Goal: Information Seeking & Learning: Learn about a topic

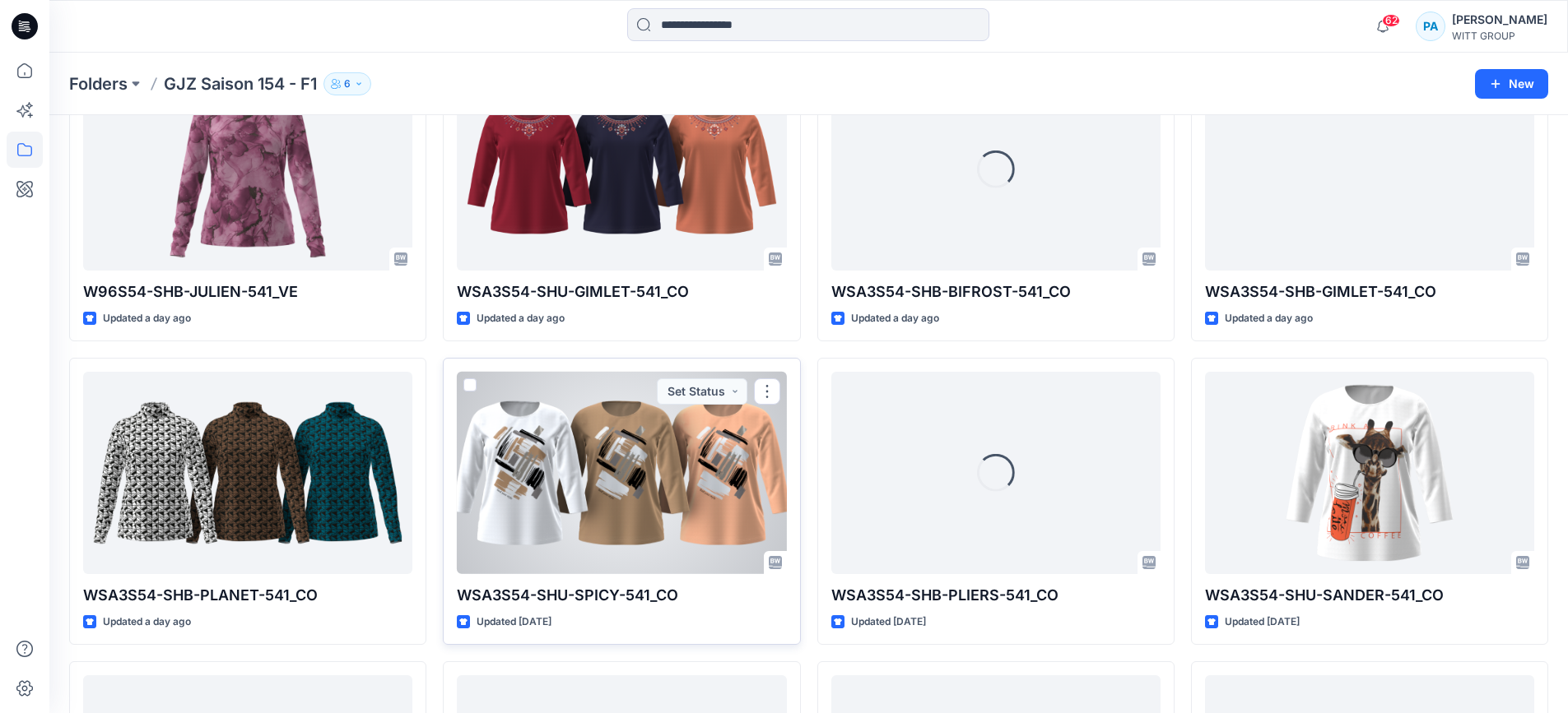
scroll to position [2257, 0]
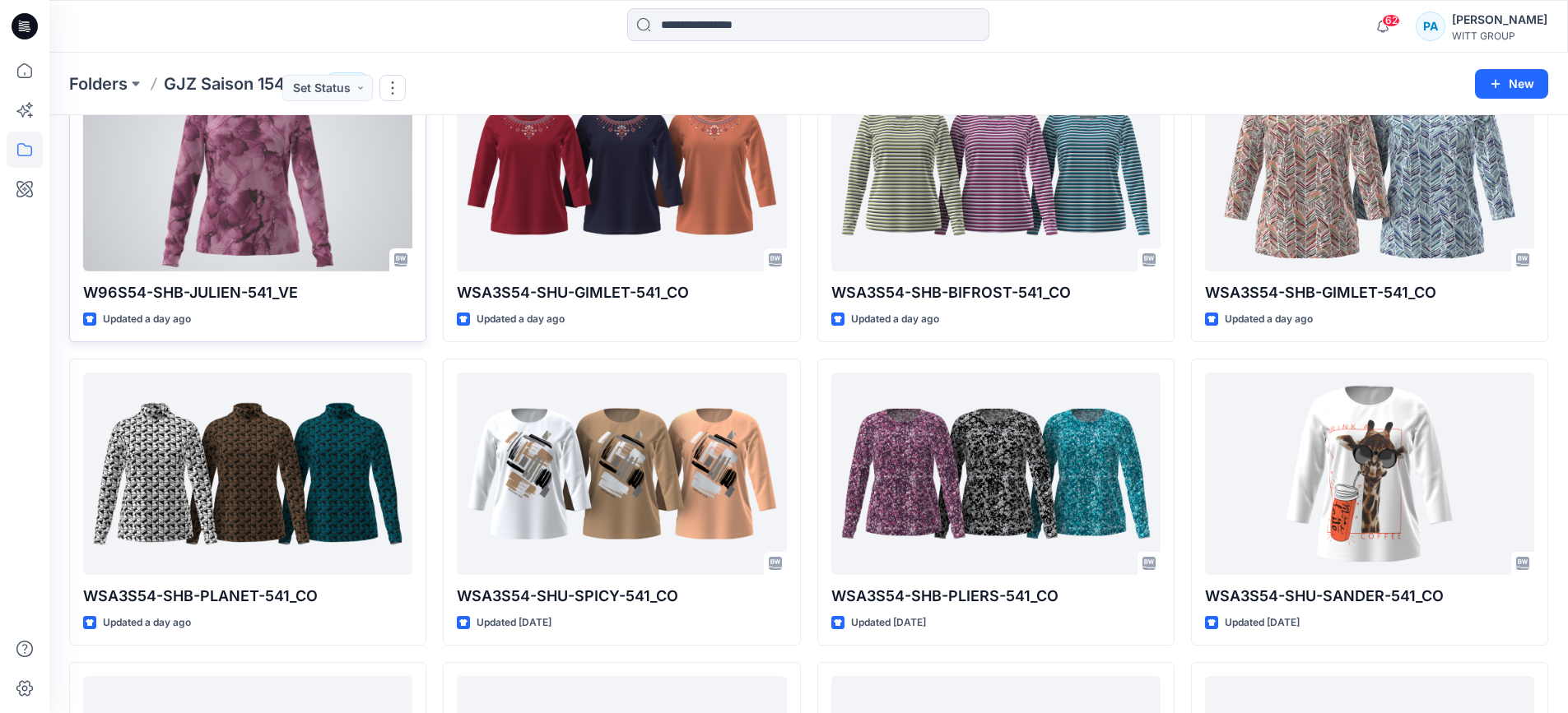
click at [271, 224] on div at bounding box center [247, 170] width 329 height 203
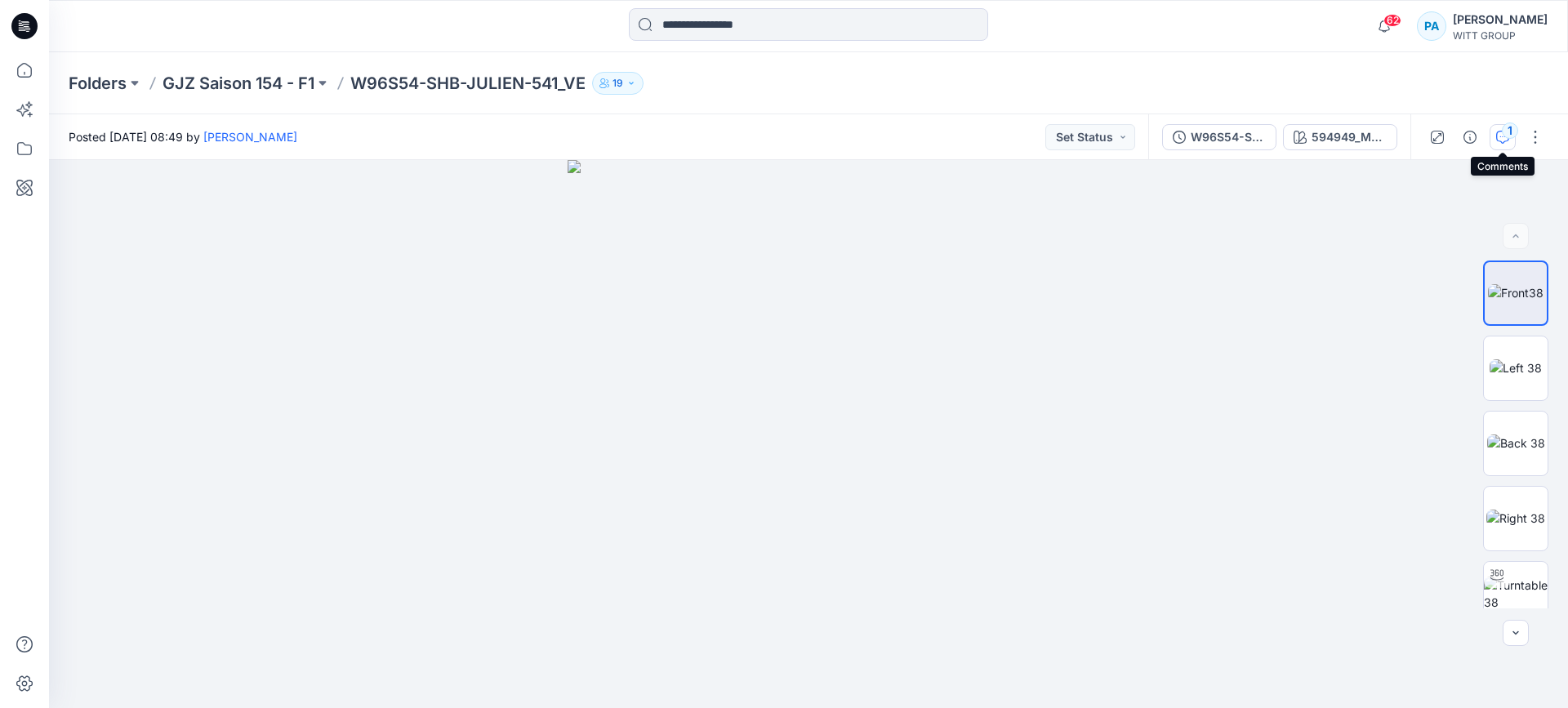
click at [1509, 134] on div "1" at bounding box center [1509, 130] width 17 height 17
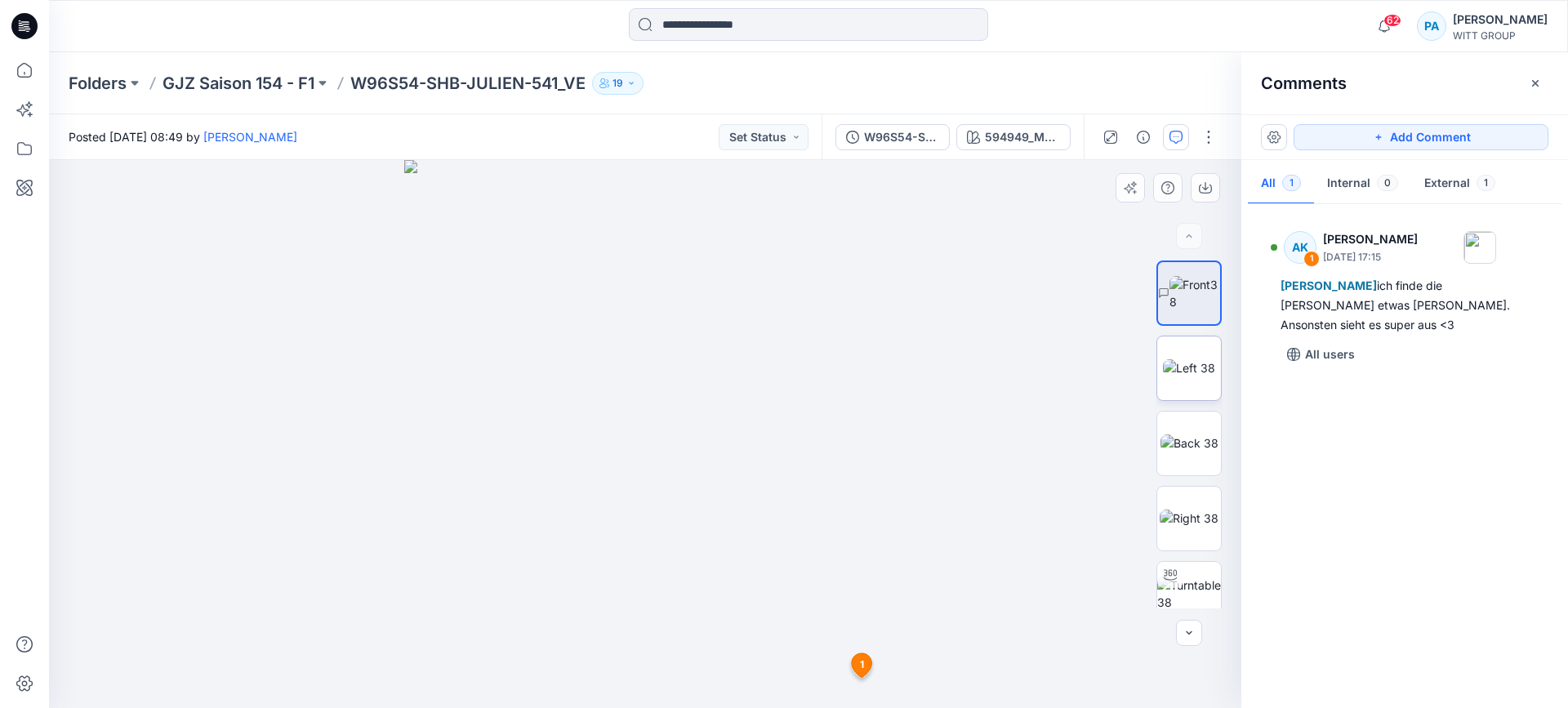
click at [1183, 365] on img at bounding box center [1189, 368] width 52 height 17
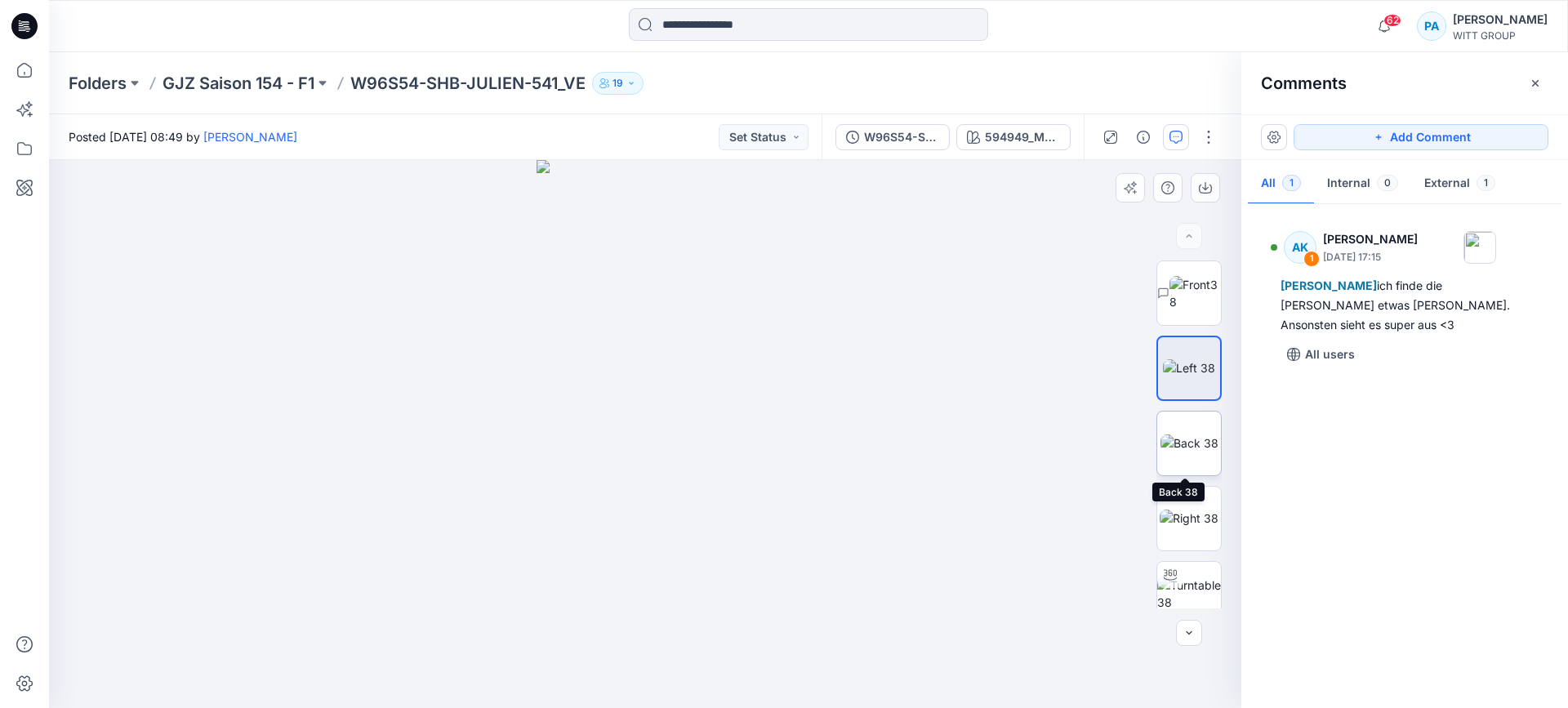
click at [1175, 439] on img at bounding box center [1189, 442] width 58 height 17
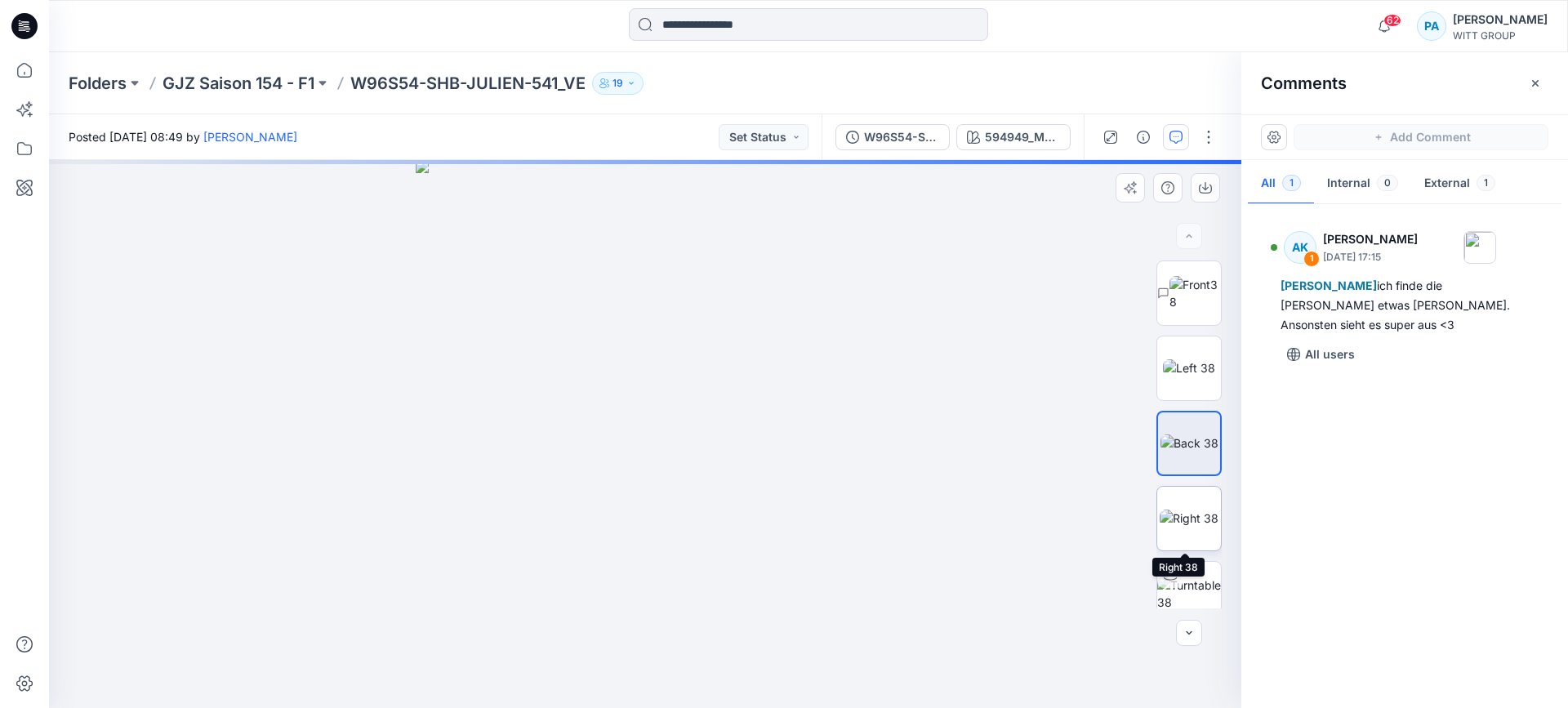
click at [1180, 524] on img at bounding box center [1189, 518] width 59 height 17
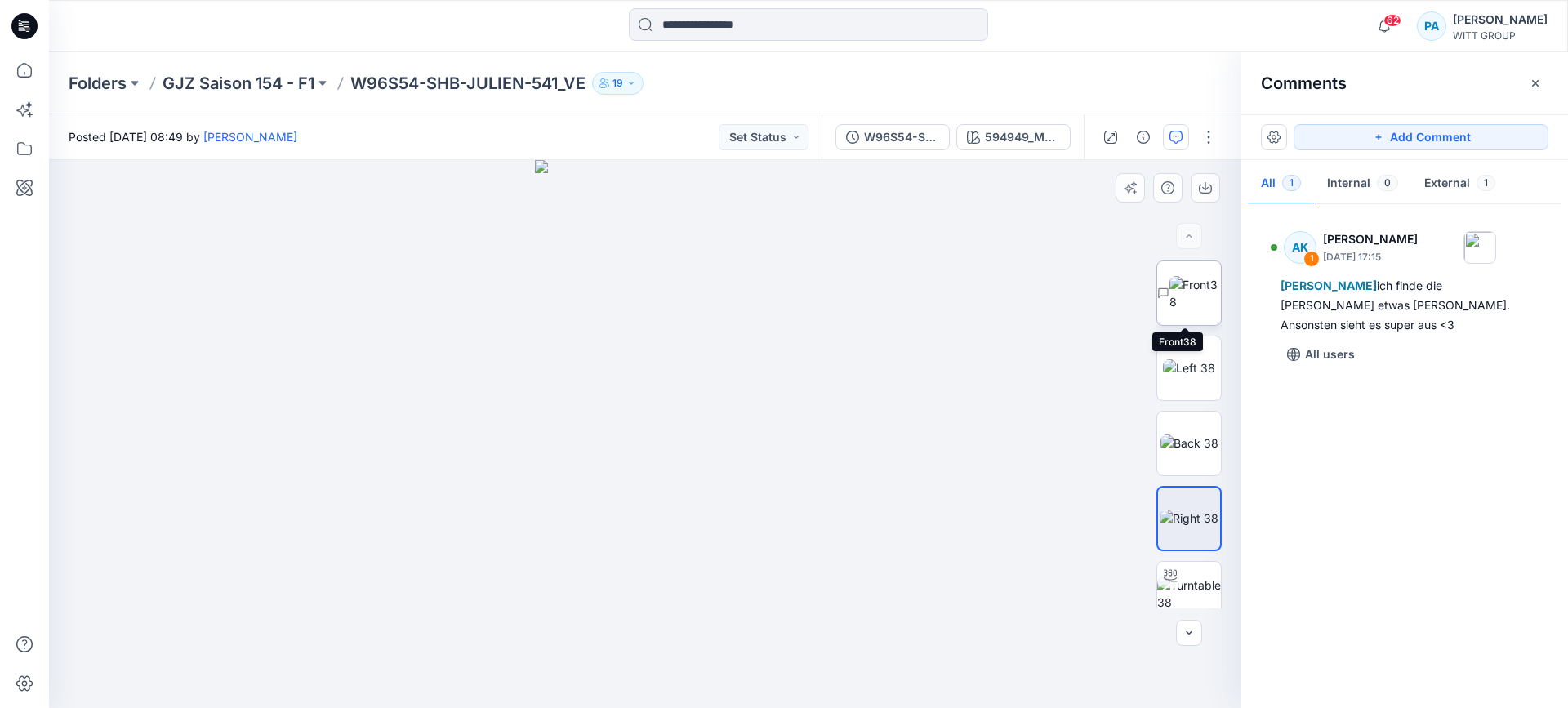
click at [1183, 290] on img at bounding box center [1195, 293] width 51 height 34
drag, startPoint x: 675, startPoint y: 214, endPoint x: 639, endPoint y: 432, distance: 221.0
click at [639, 432] on img at bounding box center [637, 126] width 1703 height 1166
drag, startPoint x: 624, startPoint y: 237, endPoint x: 621, endPoint y: 605, distance: 368.0
click at [621, 605] on img at bounding box center [605, 380] width 1703 height 657
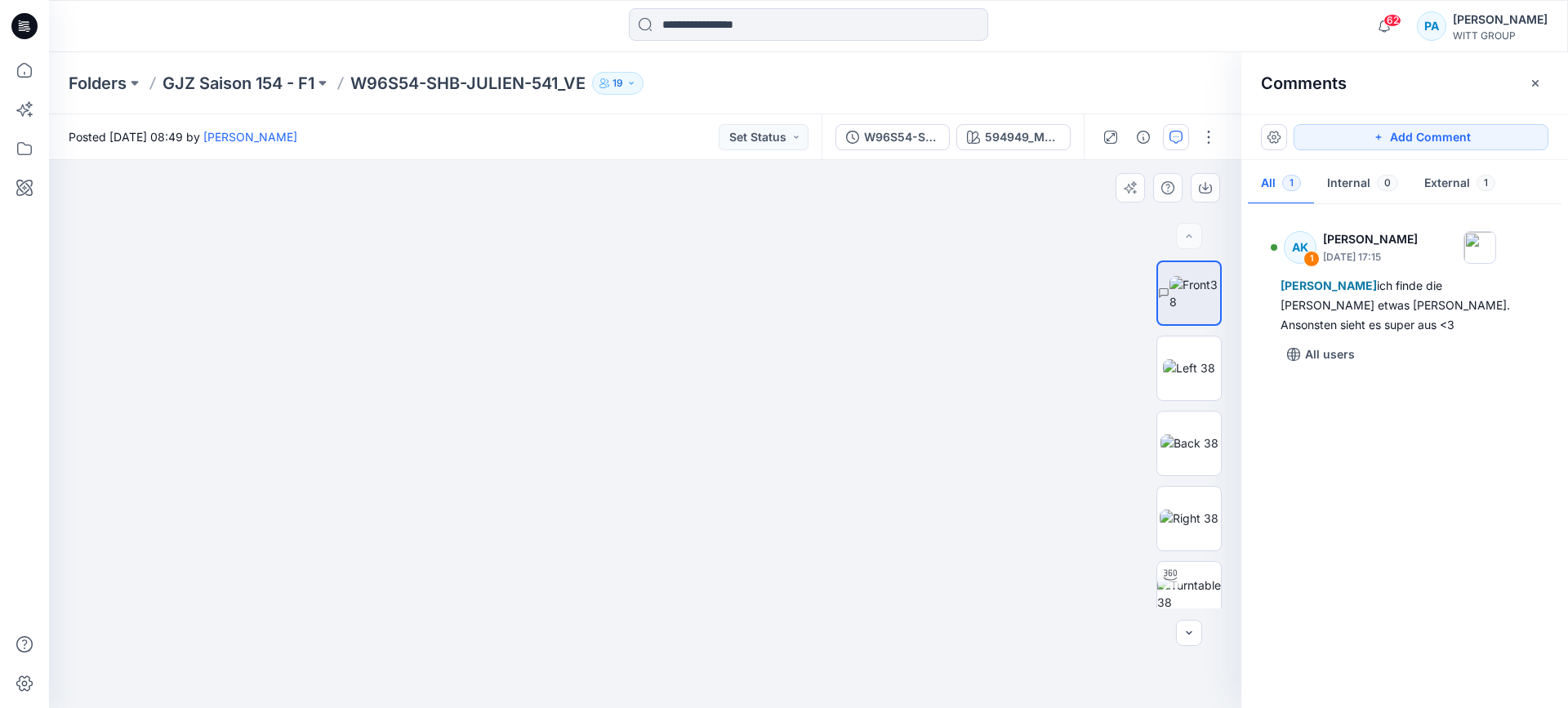
drag, startPoint x: 606, startPoint y: 375, endPoint x: 609, endPoint y: 529, distance: 154.0
click at [609, 529] on img at bounding box center [608, 433] width 1703 height 548
click at [1542, 78] on button "button" at bounding box center [1535, 83] width 26 height 26
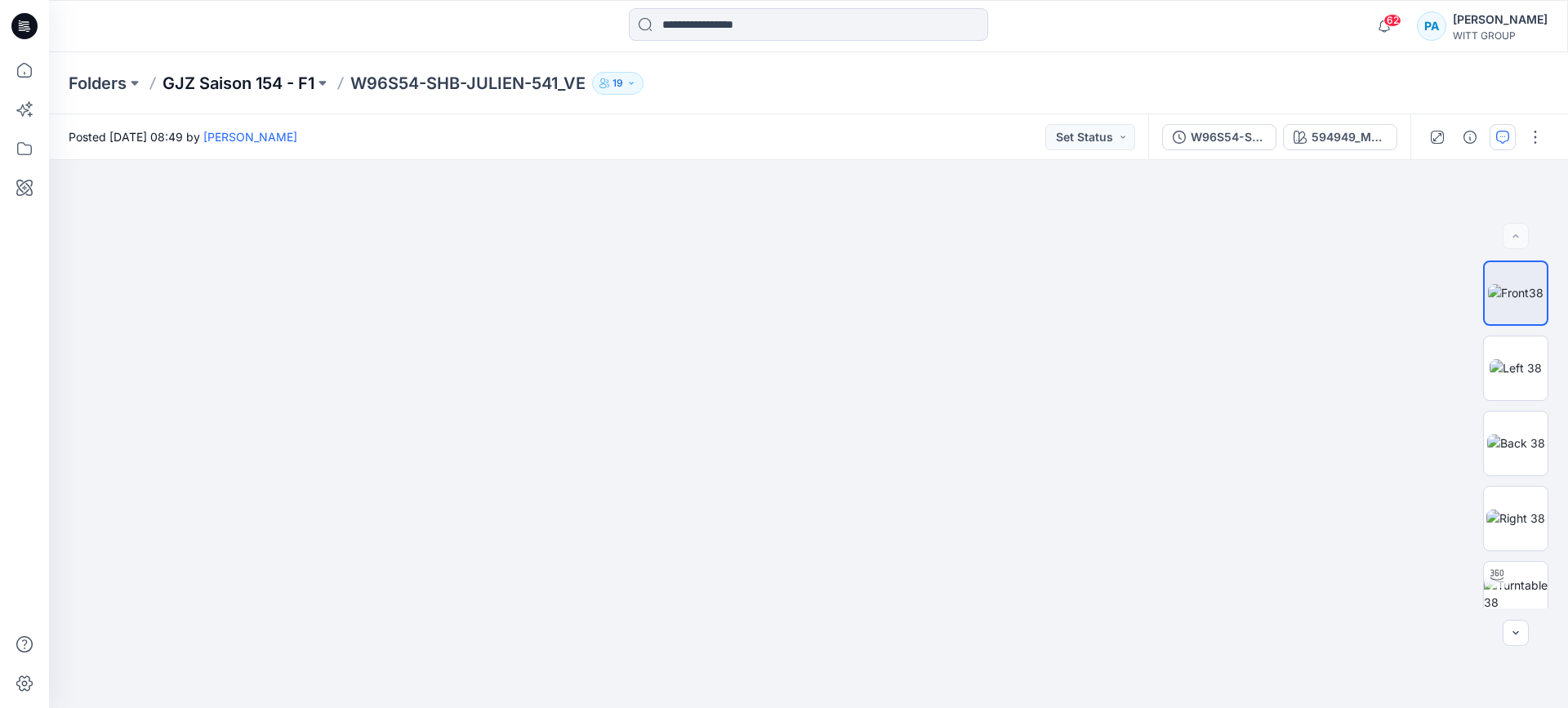
click at [293, 74] on p "GJZ Saison 154 - F1" at bounding box center [238, 82] width 152 height 23
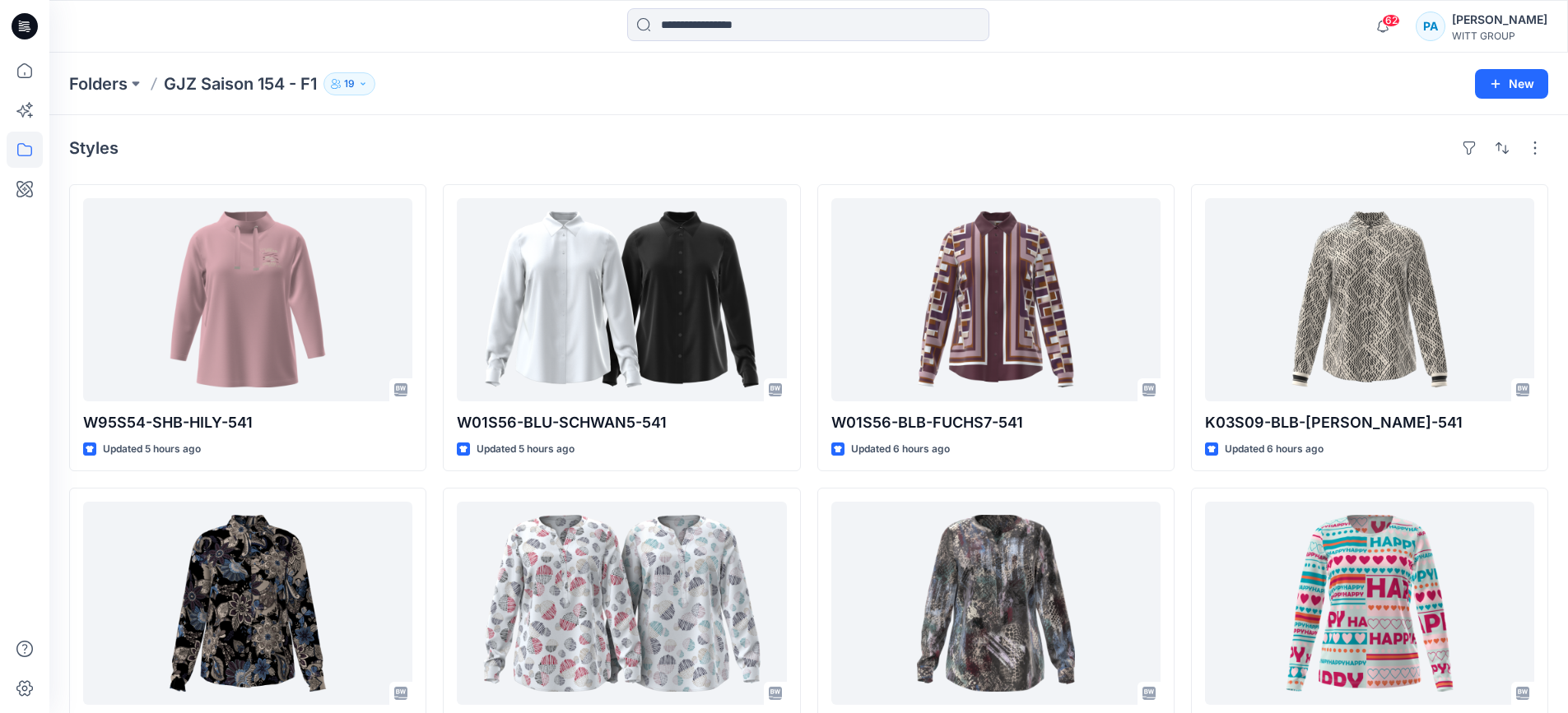
click at [239, 321] on div at bounding box center [247, 300] width 329 height 203
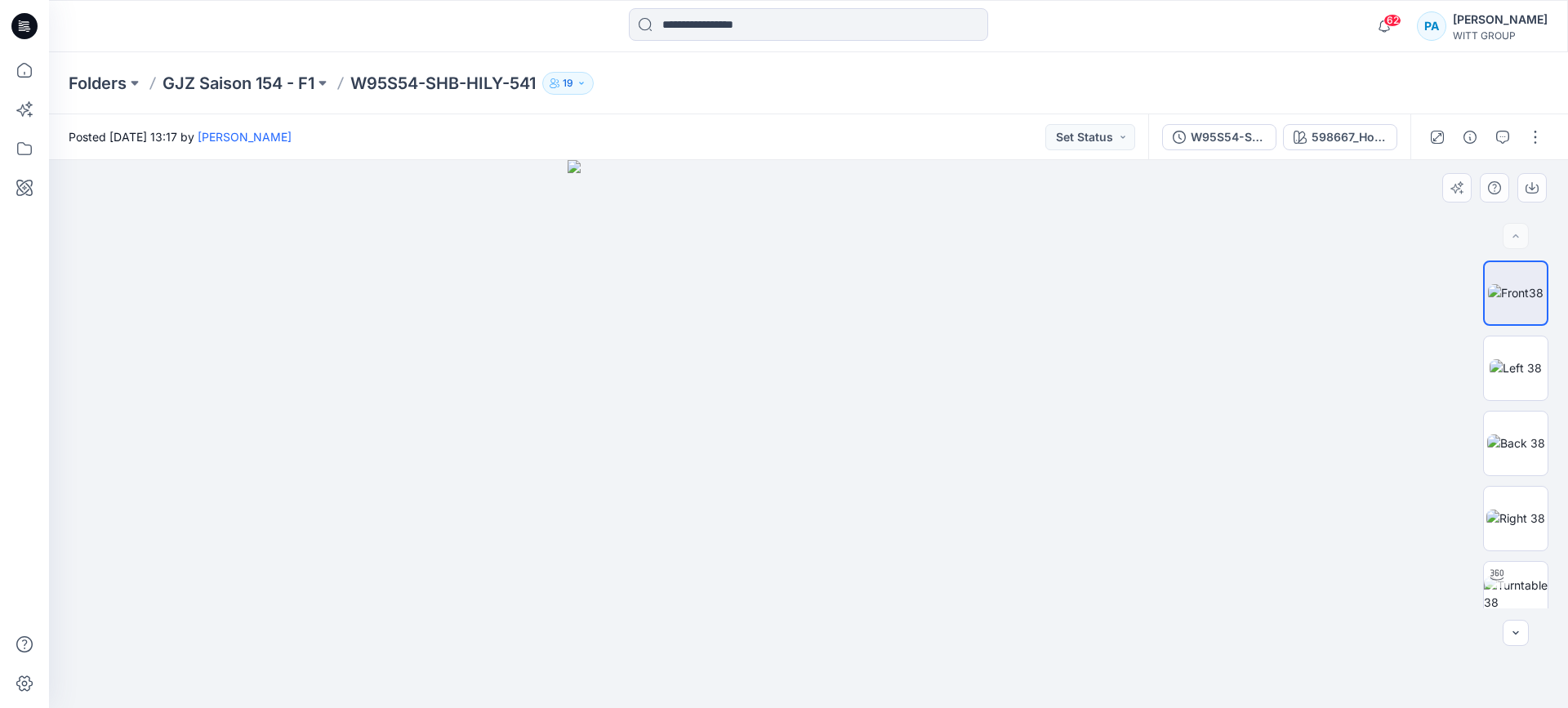
click at [894, 287] on img at bounding box center [808, 433] width 481 height 548
drag, startPoint x: 895, startPoint y: 255, endPoint x: 806, endPoint y: 489, distance: 250.4
click at [806, 489] on img at bounding box center [793, 157] width 1580 height 1105
drag, startPoint x: 953, startPoint y: 252, endPoint x: 877, endPoint y: 364, distance: 135.4
click at [877, 364] on img at bounding box center [778, 284] width 1580 height 848
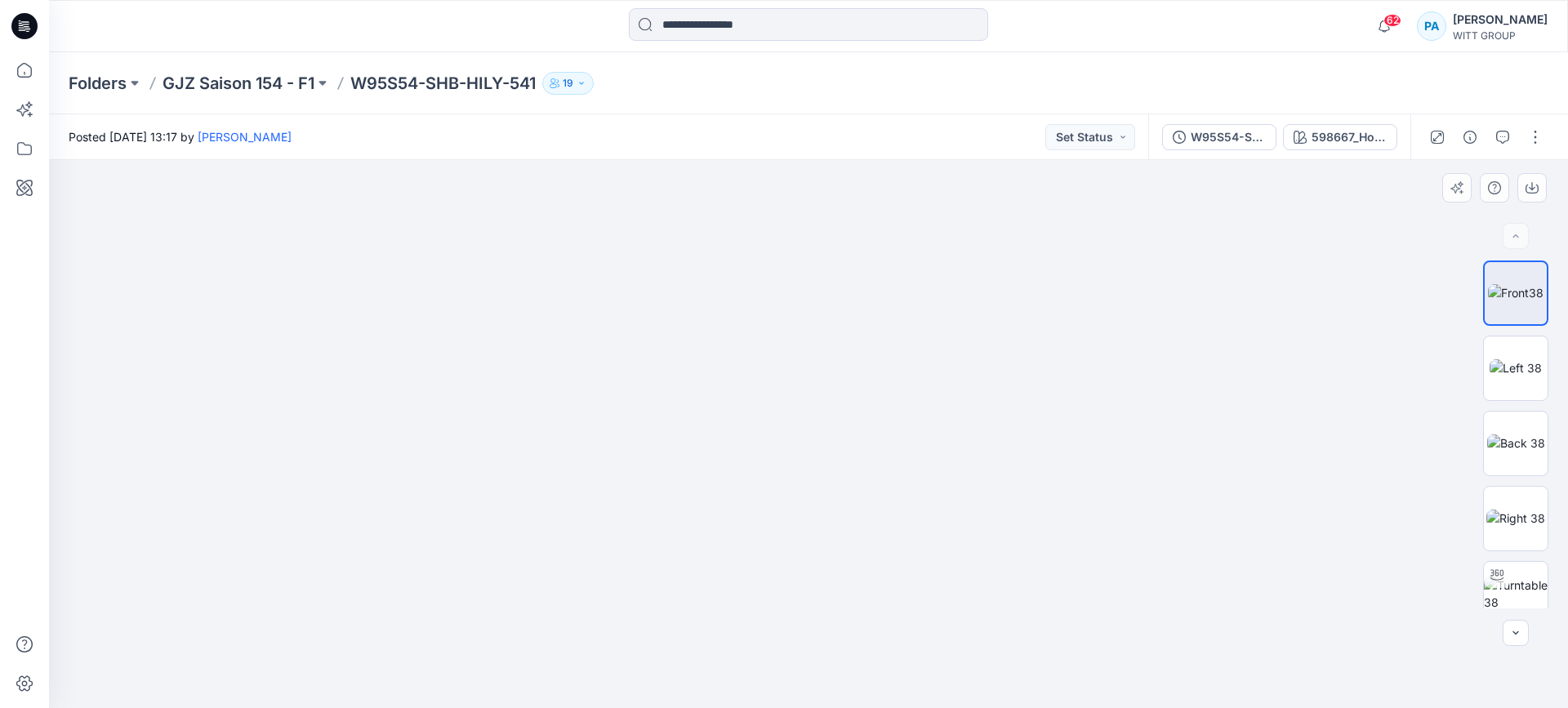
drag, startPoint x: 952, startPoint y: 288, endPoint x: 892, endPoint y: 438, distance: 161.6
click at [892, 438] on img at bounding box center [778, 371] width 1580 height 679
click at [1499, 447] on img at bounding box center [1515, 442] width 58 height 17
drag, startPoint x: 823, startPoint y: 235, endPoint x: 782, endPoint y: 542, distance: 309.7
click at [782, 542] on img at bounding box center [767, 273] width 1612 height 872
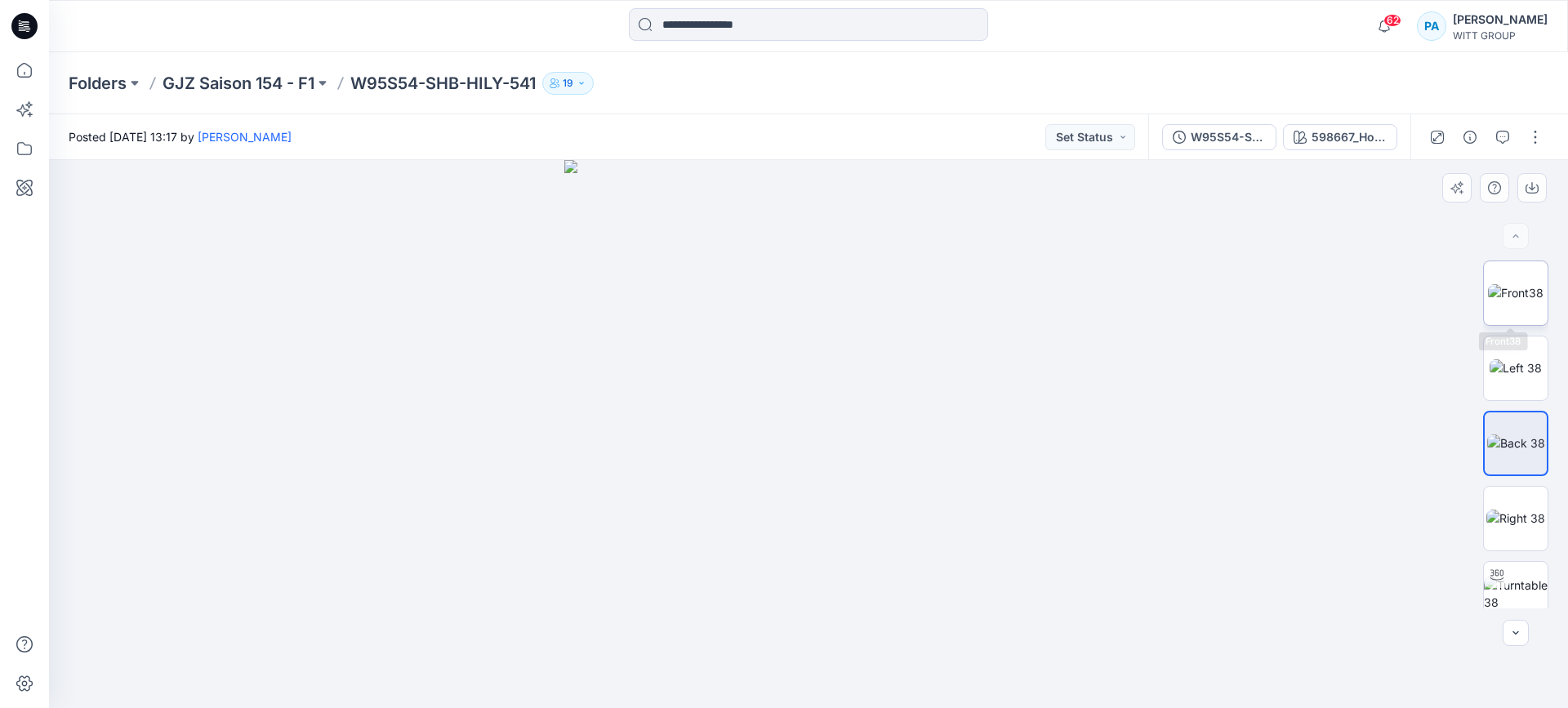
click at [1508, 284] on img at bounding box center [1515, 292] width 56 height 17
click at [197, 92] on p "GJZ Saison 154 - F1" at bounding box center [238, 82] width 152 height 23
